Goal: Task Accomplishment & Management: Manage account settings

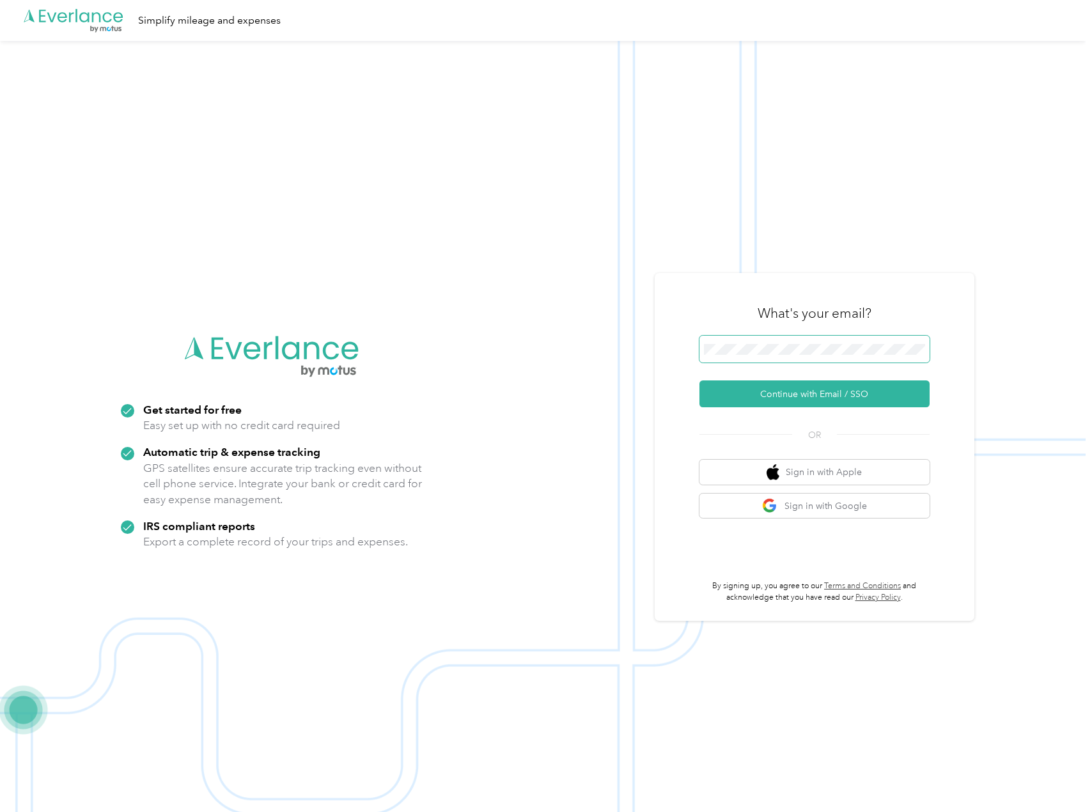
click at [858, 357] on span at bounding box center [814, 349] width 230 height 27
drag, startPoint x: 850, startPoint y: 397, endPoint x: 819, endPoint y: 359, distance: 49.0
click at [820, 362] on form "Continue with Email / SSO" at bounding box center [814, 372] width 230 height 72
click at [819, 358] on span at bounding box center [814, 349] width 230 height 27
click at [858, 396] on button "Continue with Email / SSO" at bounding box center [814, 393] width 230 height 27
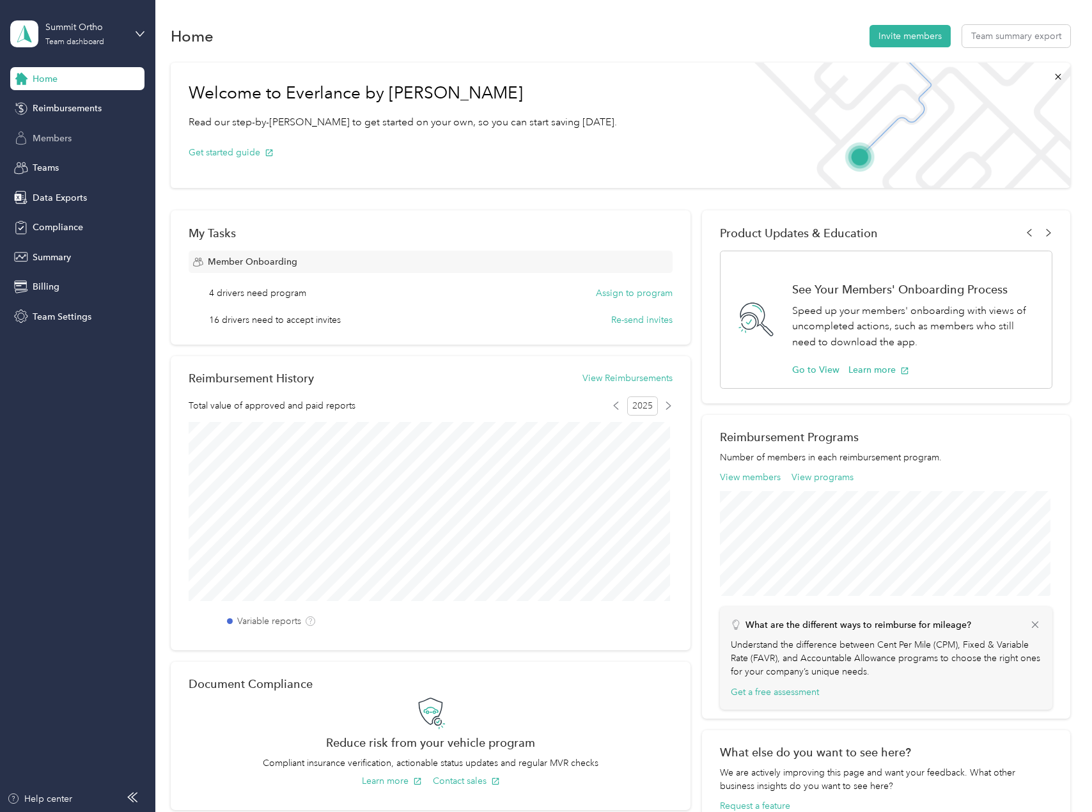
click at [67, 137] on span "Members" at bounding box center [52, 138] width 39 height 13
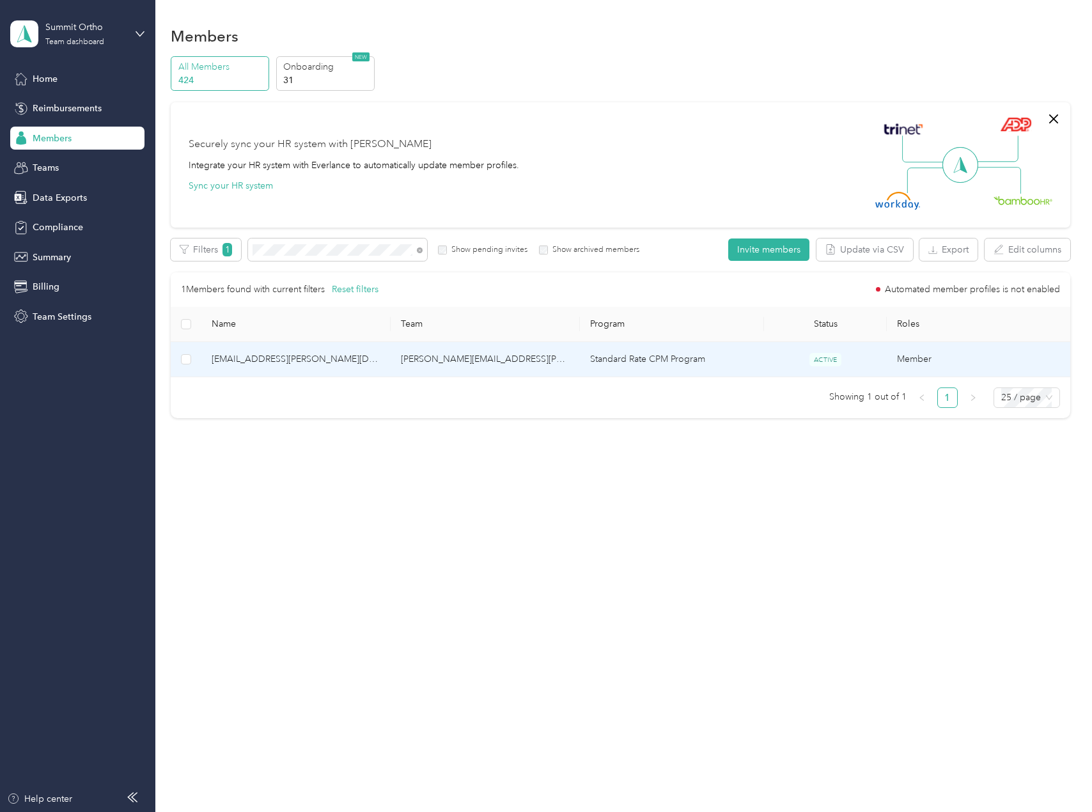
click at [359, 366] on span "isaiah.dowell-churchman@summit-ortho.com" at bounding box center [296, 359] width 169 height 14
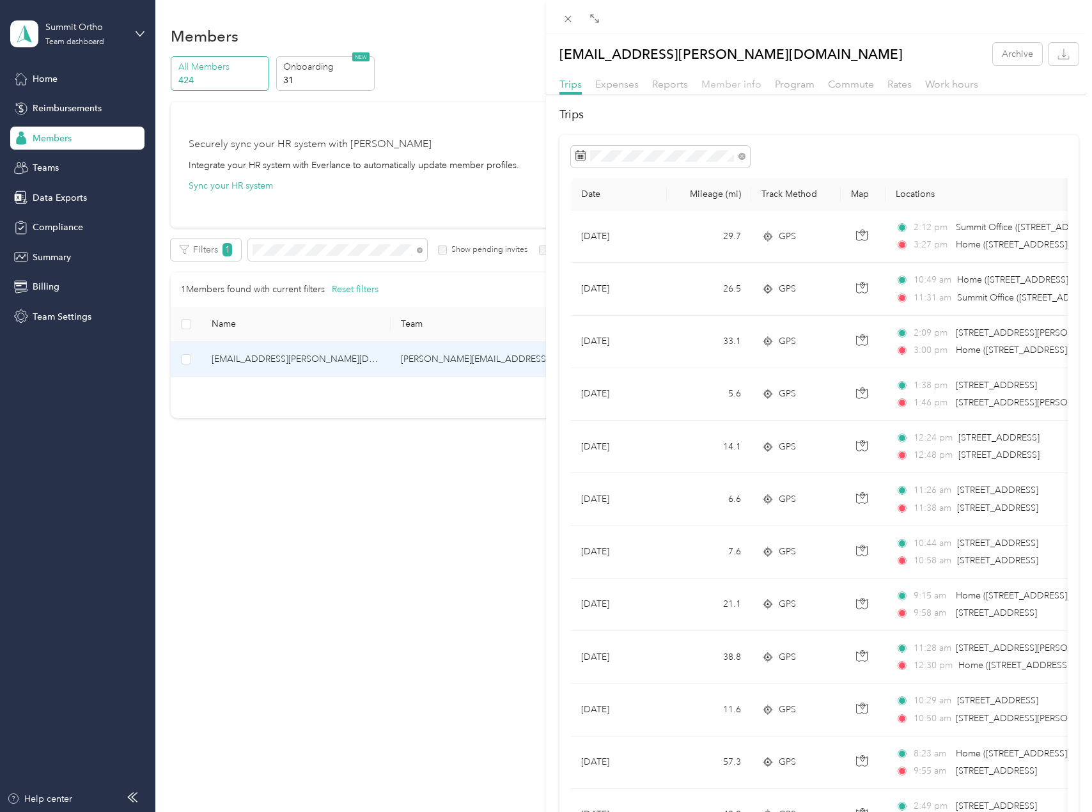
click at [735, 83] on span "Member info" at bounding box center [731, 84] width 60 height 12
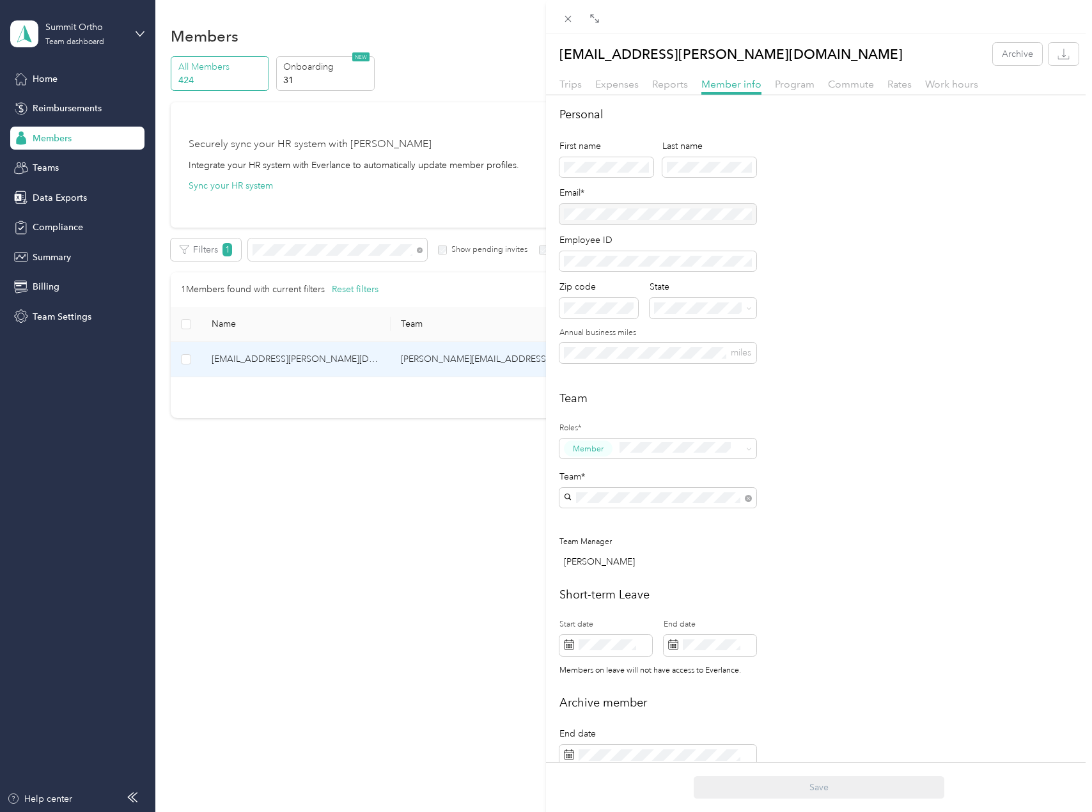
click at [368, 237] on div "isaiah.dowell-churchman@summit-ortho.com Archive Trips Expenses Reports Member …" at bounding box center [546, 406] width 1092 height 812
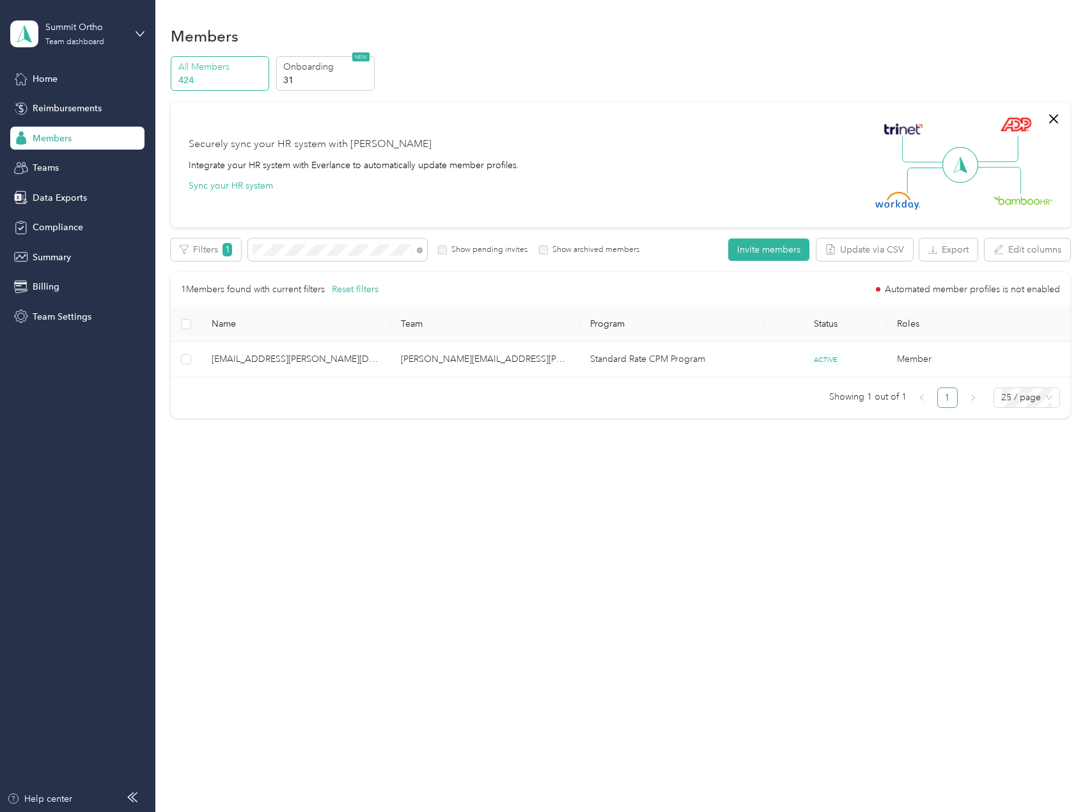
click at [348, 257] on div at bounding box center [546, 406] width 1092 height 812
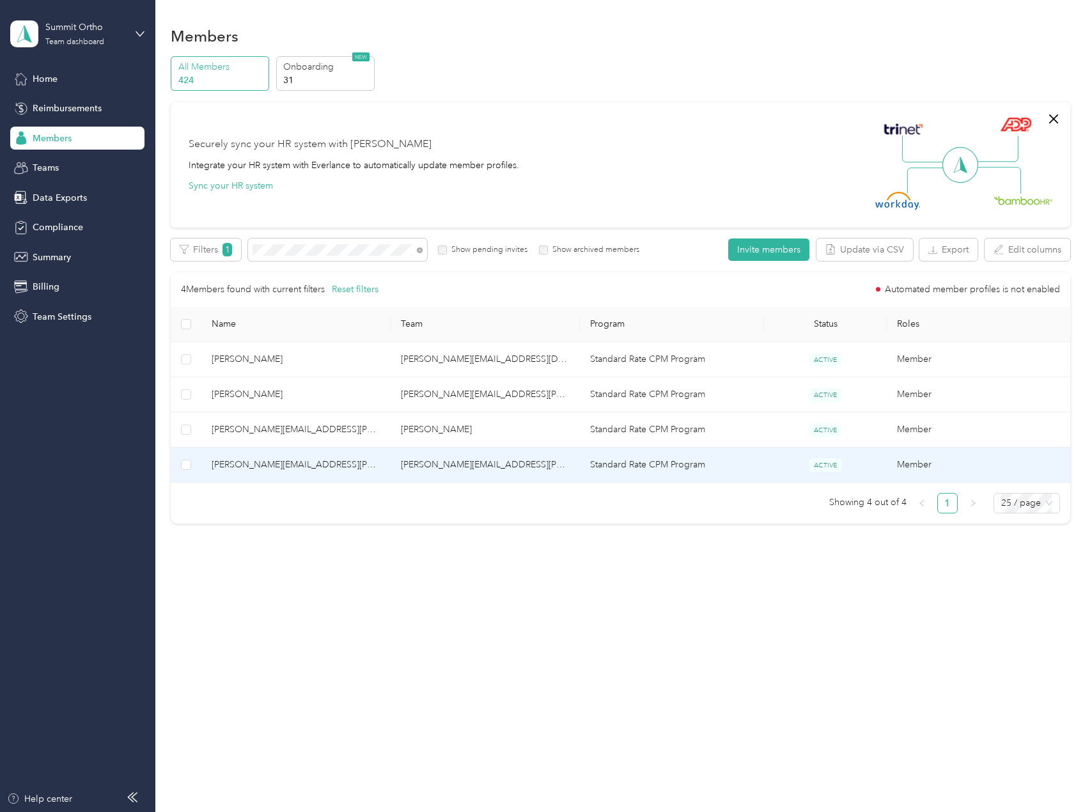
click at [354, 462] on span "michelle.hutchison@summit-ortho.com" at bounding box center [296, 465] width 169 height 14
